Goal: Information Seeking & Learning: Learn about a topic

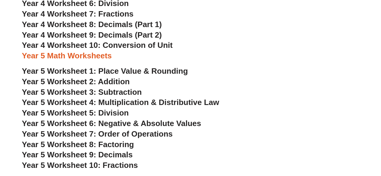
scroll to position [1049, 0]
click at [117, 116] on span "Year 5 Worksheet 5: Division" at bounding box center [75, 112] width 107 height 9
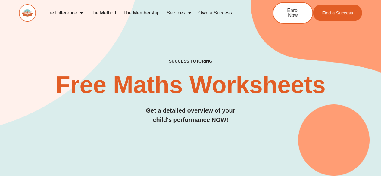
scroll to position [0, 0]
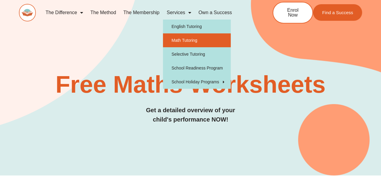
click at [188, 41] on link "Math Tutoring" at bounding box center [197, 40] width 68 height 14
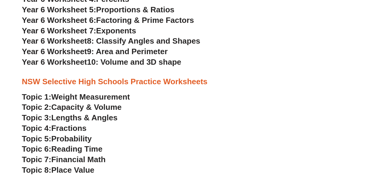
scroll to position [1287, 0]
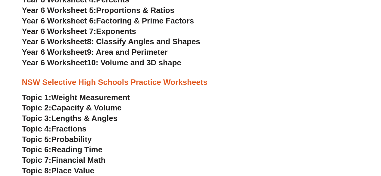
click at [114, 53] on span "9: Area and Perimeter" at bounding box center [127, 52] width 81 height 9
click at [145, 50] on span "9: Area and Perimeter" at bounding box center [127, 52] width 81 height 9
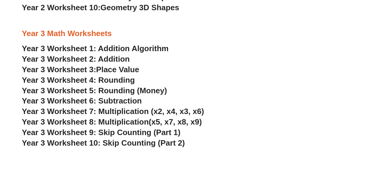
scroll to position [804, 0]
click at [128, 111] on span "Year 3 Worksheet 7: Multiplication (x2, x4, x3, x6)" at bounding box center [113, 111] width 182 height 9
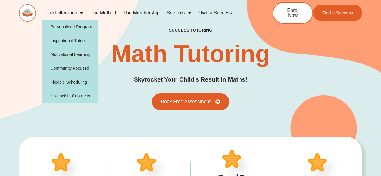
click at [80, 11] on span "Menu" at bounding box center [80, 13] width 6 height 11
click at [82, 15] on span "Menu" at bounding box center [80, 13] width 6 height 11
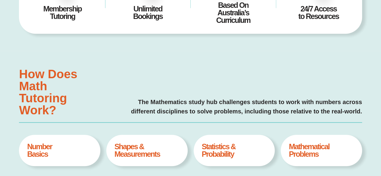
scroll to position [172, 0]
